Goal: Task Accomplishment & Management: Use online tool/utility

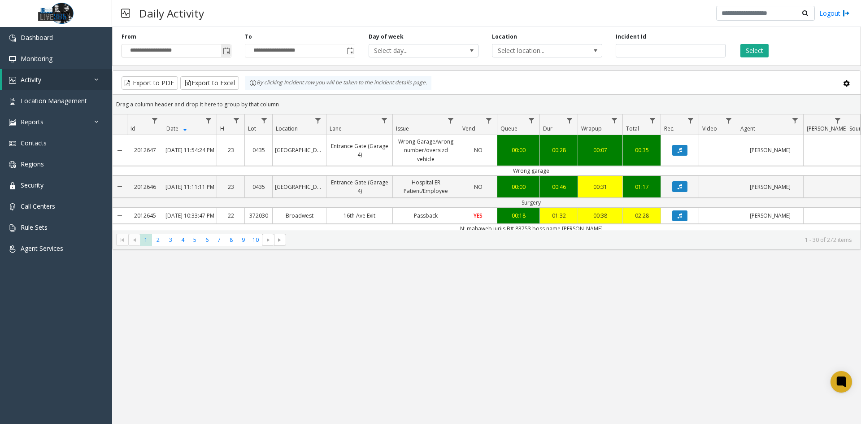
click at [228, 50] on span "Toggle popup" at bounding box center [226, 51] width 7 height 7
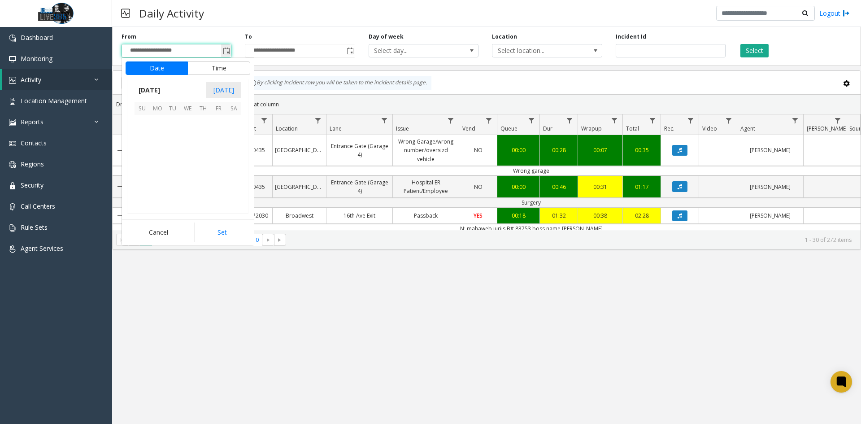
scroll to position [161139, 0]
click at [190, 136] on span "8" at bounding box center [187, 138] width 15 height 15
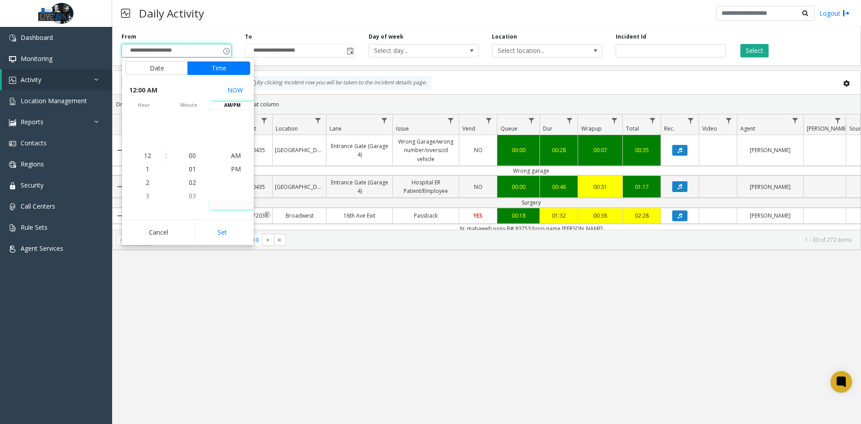
drag, startPoint x: 235, startPoint y: 235, endPoint x: 265, endPoint y: 209, distance: 39.8
click at [235, 235] on button "Set" at bounding box center [222, 233] width 57 height 20
type input "**********"
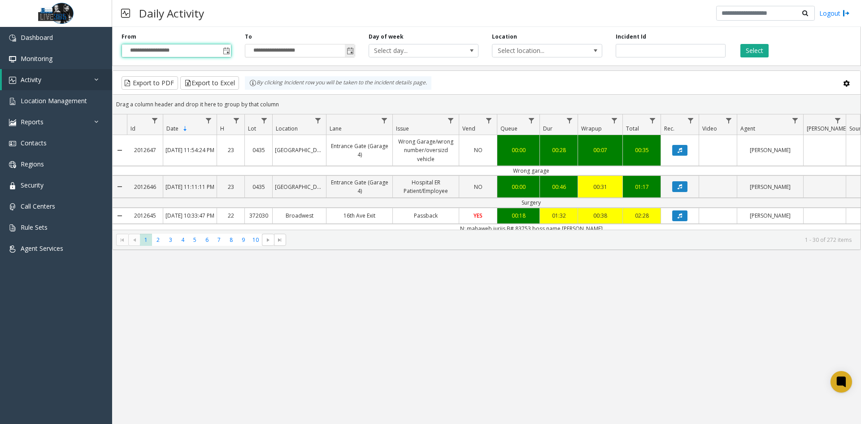
click at [351, 50] on span "Toggle popup" at bounding box center [350, 51] width 7 height 7
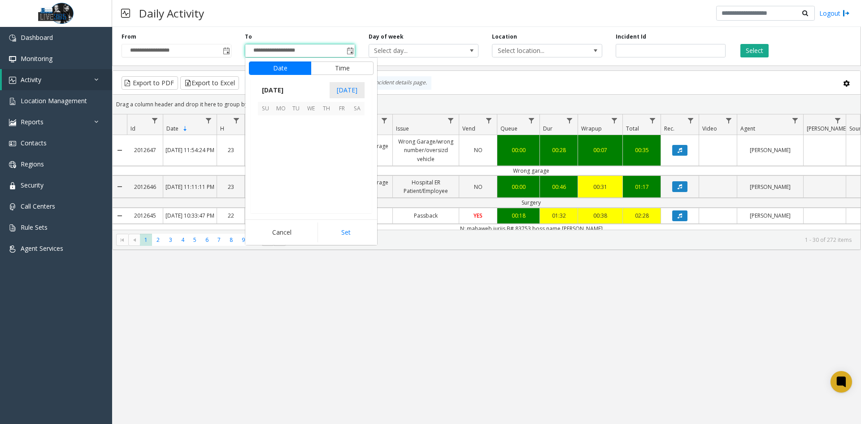
scroll to position [13, 0]
click at [341, 136] on span "10" at bounding box center [341, 138] width 15 height 15
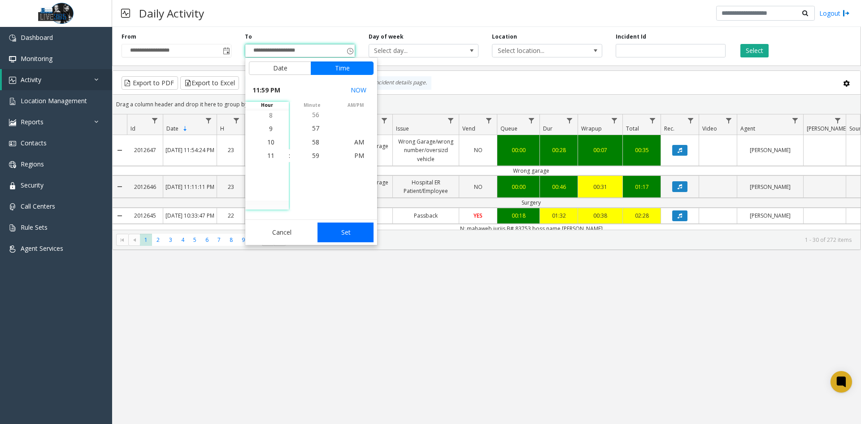
click at [354, 234] on button "Set" at bounding box center [346, 233] width 57 height 20
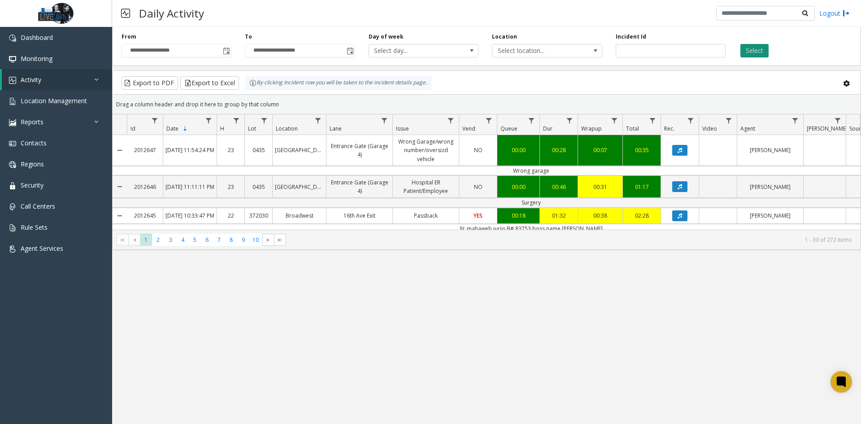
click at [764, 52] on button "Select" at bounding box center [755, 50] width 28 height 13
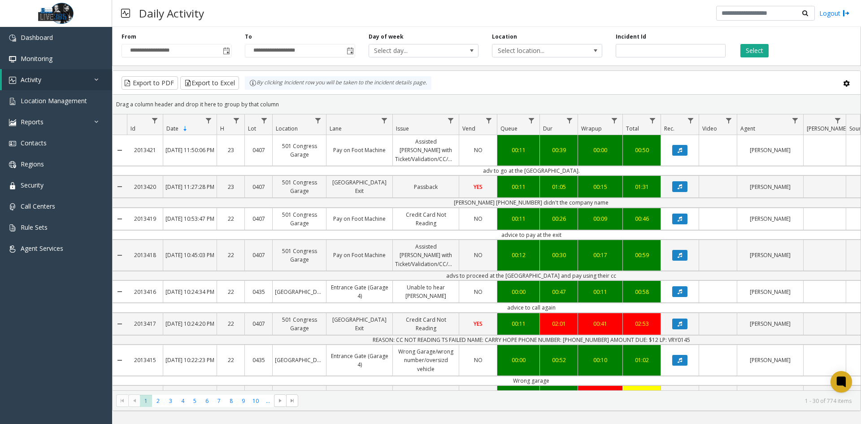
click at [232, 92] on kendo-grid-toolbar "Export to PDF Export to Excel By clicking Incident row you will be taken to the…" at bounding box center [487, 83] width 748 height 24
click at [224, 85] on button "Export to Excel" at bounding box center [209, 82] width 59 height 13
